Goal: Information Seeking & Learning: Learn about a topic

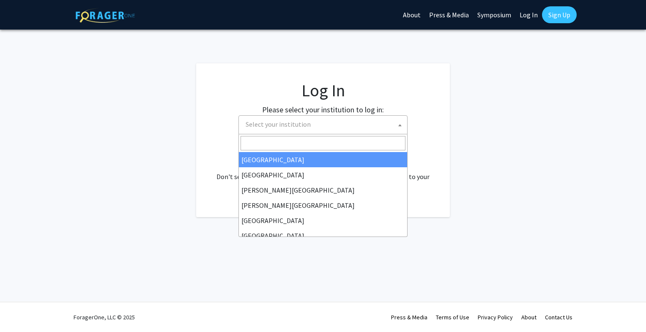
click at [375, 122] on span "Select your institution" at bounding box center [324, 124] width 165 height 17
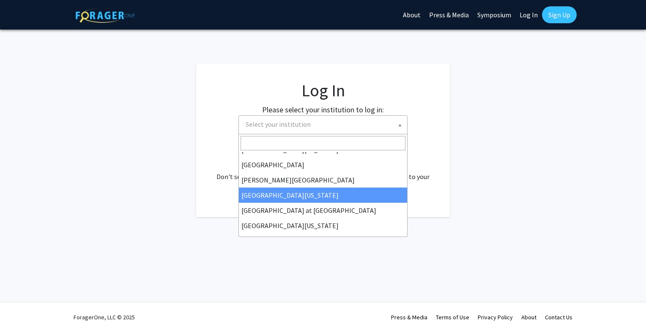
scroll to position [296, 0]
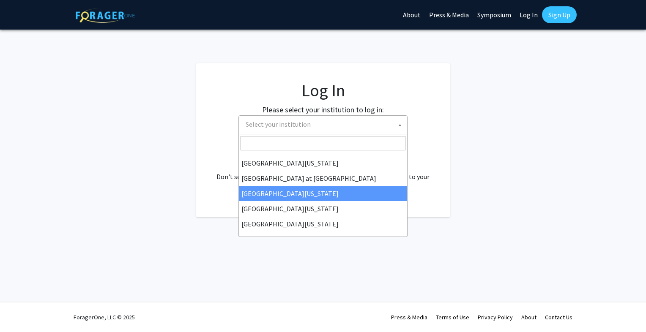
select select "13"
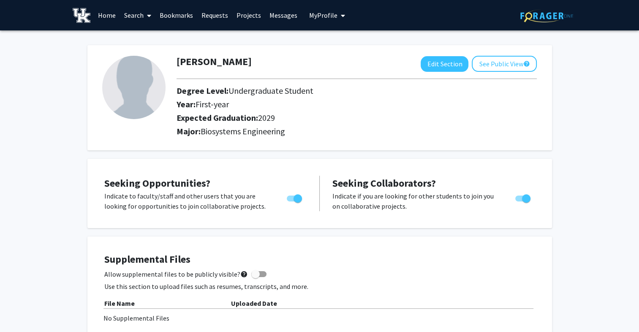
click at [112, 16] on link "Home" at bounding box center [107, 15] width 26 height 30
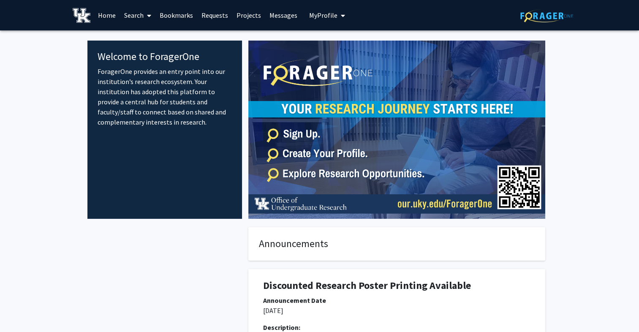
click at [145, 18] on span at bounding box center [148, 16] width 8 height 30
click at [149, 54] on span "Students" at bounding box center [146, 55] width 52 height 17
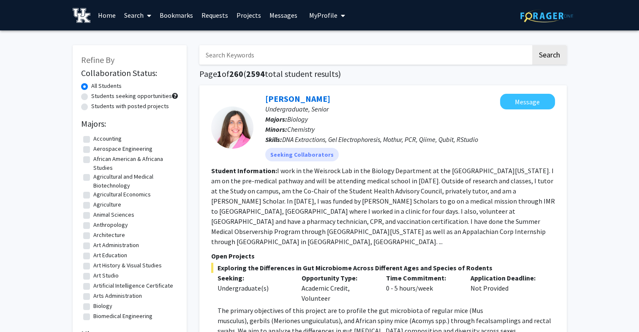
click at [295, 60] on input "Search Keywords" at bounding box center [365, 54] width 332 height 19
type input "Biosystems"
click at [532, 45] on button "Search" at bounding box center [549, 54] width 35 height 19
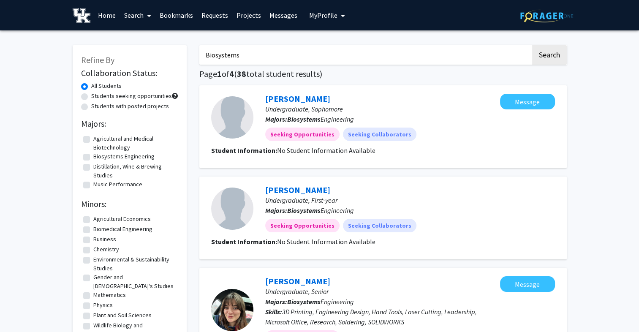
click at [91, 87] on label "All Students" at bounding box center [106, 86] width 30 height 9
click at [91, 87] on input "All Students" at bounding box center [93, 84] width 5 height 5
click at [149, 14] on icon at bounding box center [149, 15] width 4 height 7
click at [157, 34] on span "Faculty/Staff" at bounding box center [151, 38] width 62 height 17
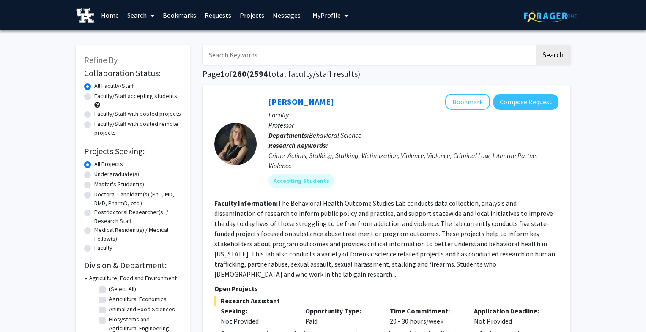
click at [282, 53] on input "Search Keywords" at bounding box center [368, 54] width 332 height 19
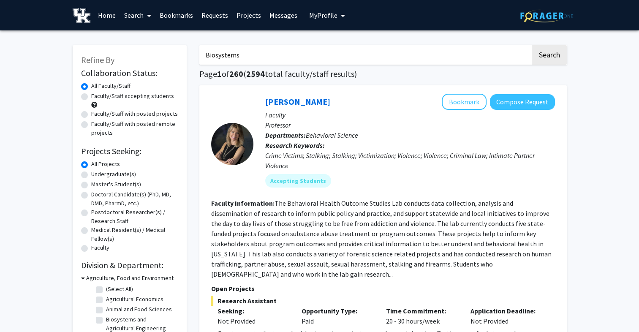
click at [532, 45] on button "Search" at bounding box center [549, 54] width 35 height 19
type input "Biosystems\"
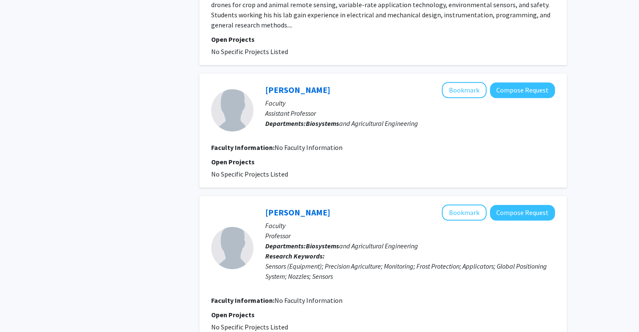
scroll to position [818, 0]
